Goal: Find specific page/section: Find specific page/section

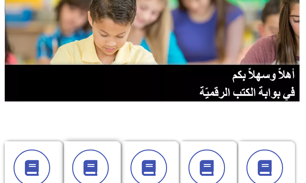
scroll to position [95, 0]
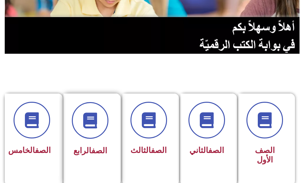
click at [100, 151] on link "الصف" at bounding box center [100, 150] width 16 height 9
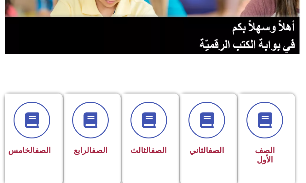
click at [234, 47] on img at bounding box center [153, 0] width 297 height 105
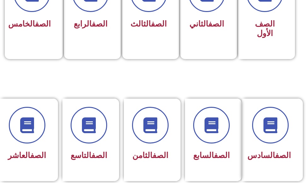
scroll to position [126, 0]
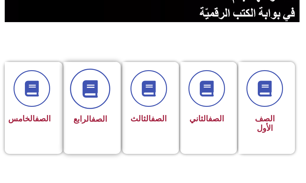
drag, startPoint x: 94, startPoint y: 95, endPoint x: 94, endPoint y: 101, distance: 5.7
click at [94, 99] on span at bounding box center [90, 88] width 40 height 40
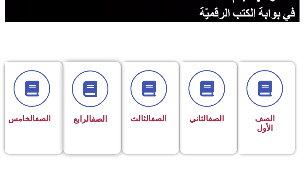
click at [93, 116] on link "الصف" at bounding box center [100, 118] width 16 height 9
